Goal: Complete application form

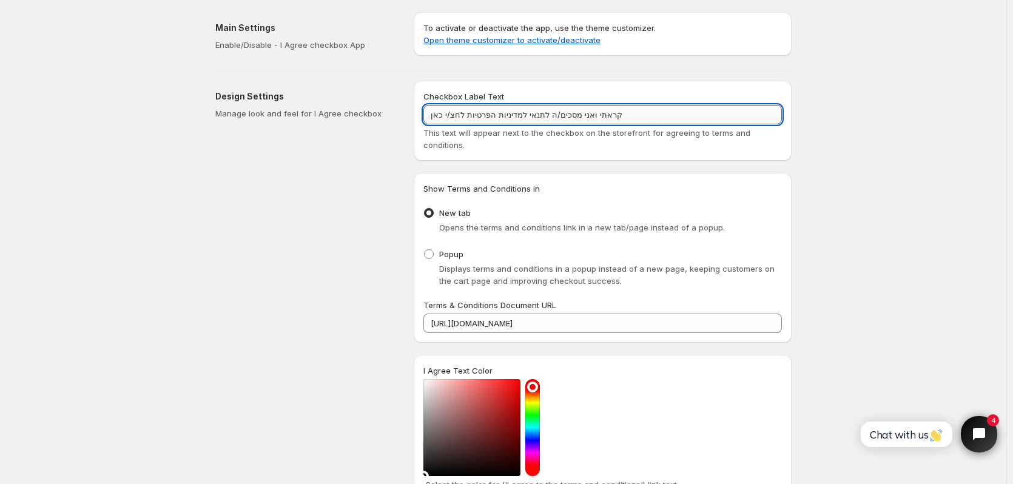
click at [588, 118] on input "קראתי ואני מסכים/ה לתנאי למדיניות הפרטיות לחצ/י כאן" at bounding box center [603, 114] width 359 height 19
paste input "לתנאי מדיניות הפרטיות (לחץ לקריאה"
click at [433, 117] on input "קראתי ואני מסכים לתנאי מדיניות הפרטיות (לחץ לקריאה" at bounding box center [603, 114] width 359 height 19
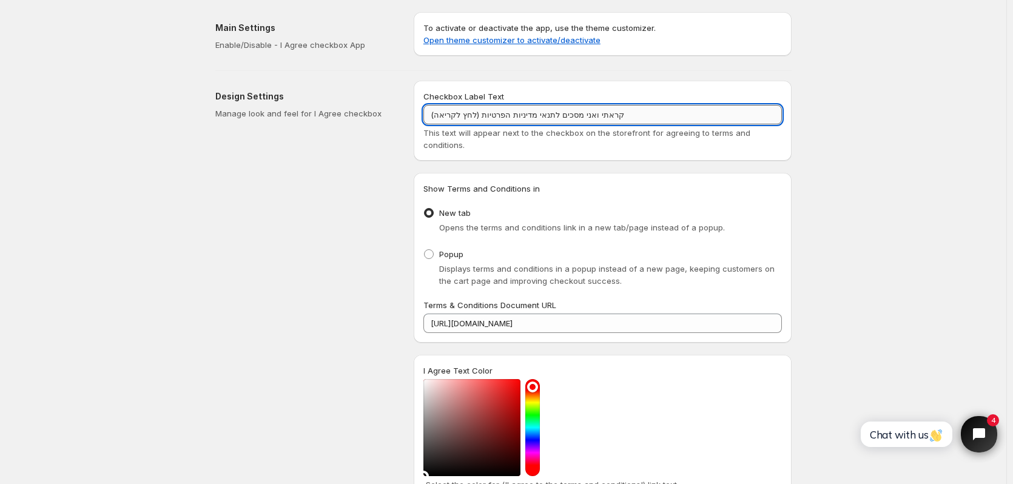
click at [470, 117] on input "(קראתי ואני מסכים לתנאי מדיניות הפרטיות (לחץ לקריאה" at bounding box center [603, 114] width 359 height 19
click at [527, 114] on input "(קראתי ואני מסכים לתנאי מדיניות הפרטיות (לחצ/י לקריאה" at bounding box center [603, 114] width 359 height 19
type input "(קראתי ואני מסכים לתנאי מדיניות הפרטיות (לחצ/י לקריאה"
